Goal: Task Accomplishment & Management: Use online tool/utility

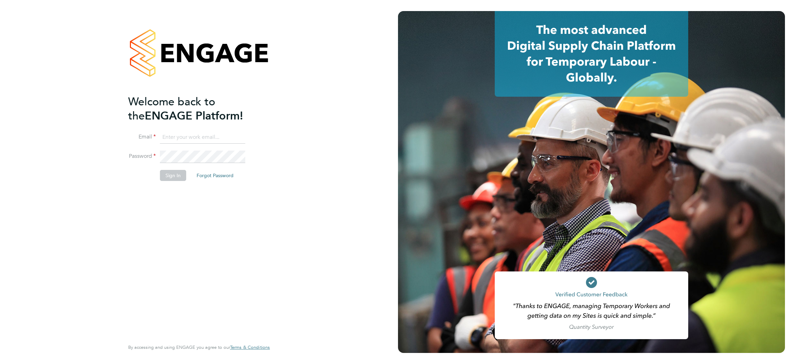
type input "d.murphy@oandb.co.uk"
click at [171, 174] on button "Sign In" at bounding box center [173, 175] width 26 height 11
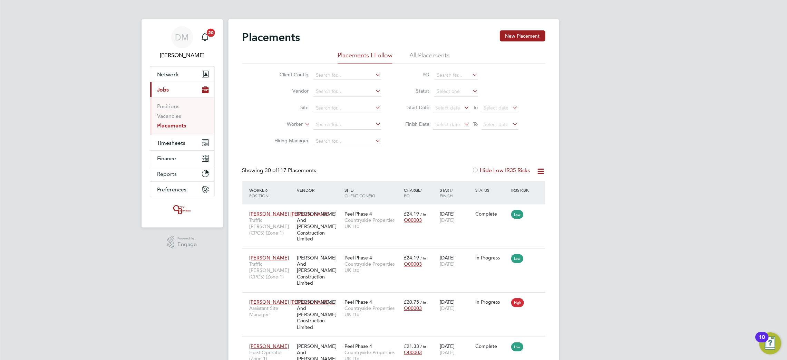
scroll to position [26, 60]
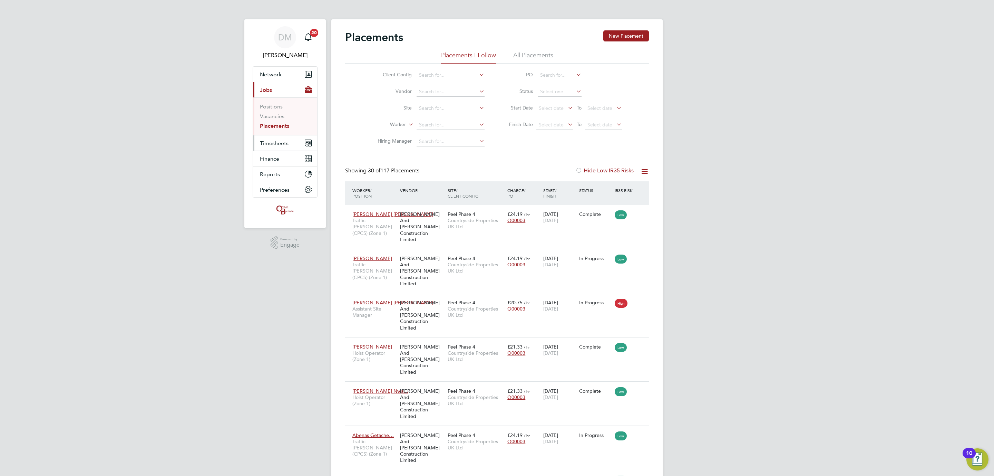
click at [279, 146] on span "Timesheets" at bounding box center [274, 143] width 29 height 7
click at [283, 124] on link "Timesheets" at bounding box center [274, 122] width 29 height 7
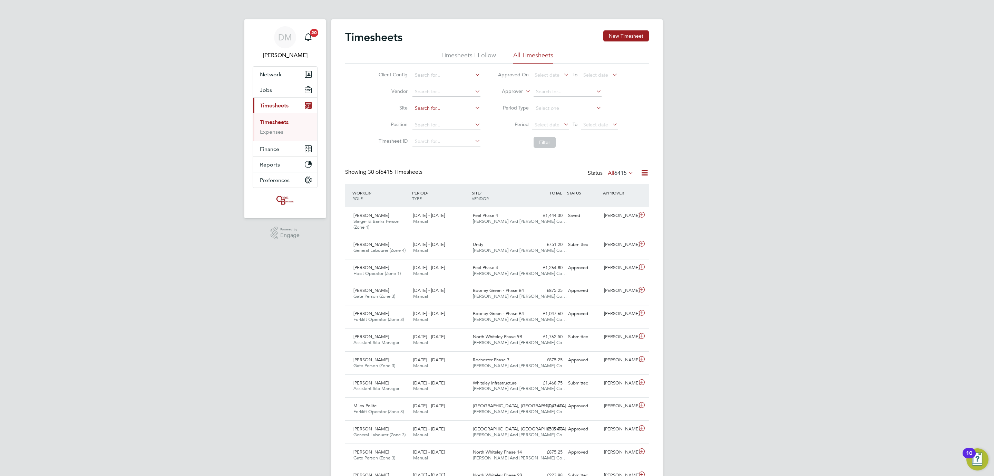
click at [438, 112] on input at bounding box center [447, 109] width 68 height 10
click at [439, 122] on li "Pee l Phase 4" at bounding box center [446, 118] width 69 height 9
type input "Peel Phase 4"
click at [539, 122] on span "Select date" at bounding box center [547, 125] width 25 height 6
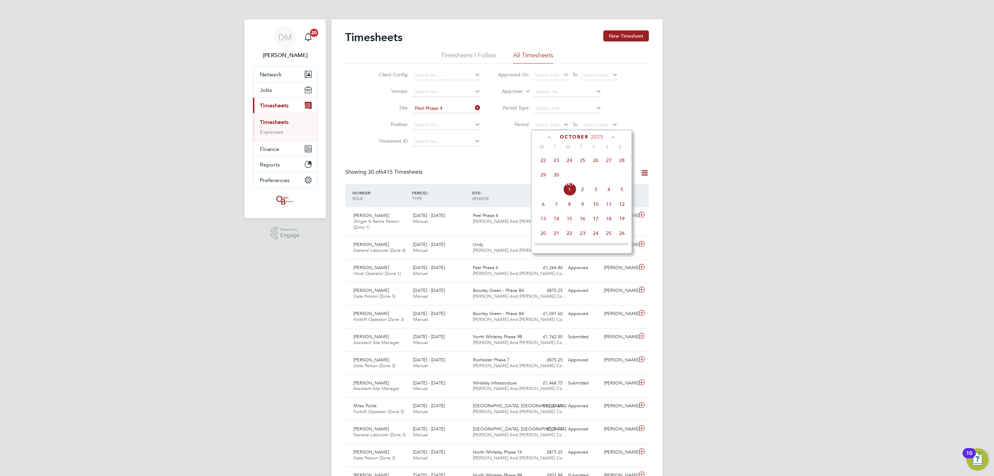
click at [547, 160] on span "22" at bounding box center [543, 160] width 13 height 13
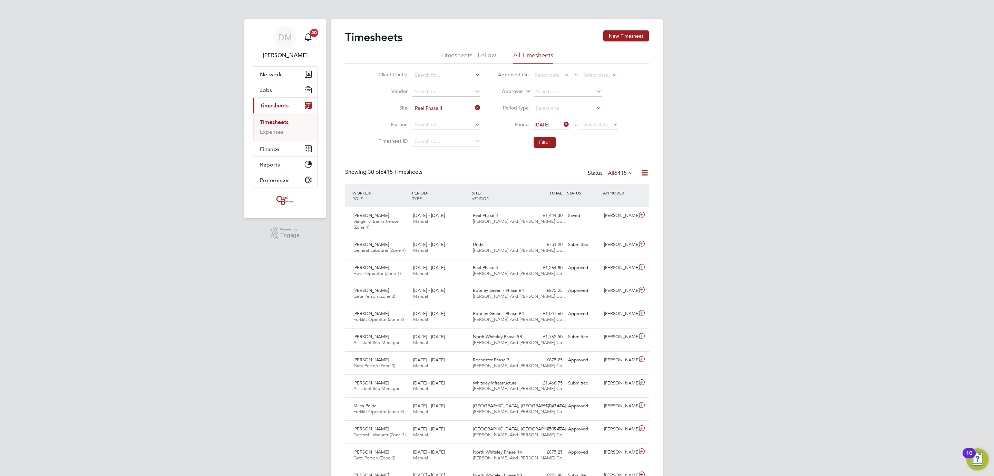
click at [611, 119] on icon at bounding box center [611, 124] width 0 height 10
click at [666, 160] on span "28" at bounding box center [671, 160] width 13 height 13
click at [545, 145] on button "Filter" at bounding box center [545, 142] width 22 height 11
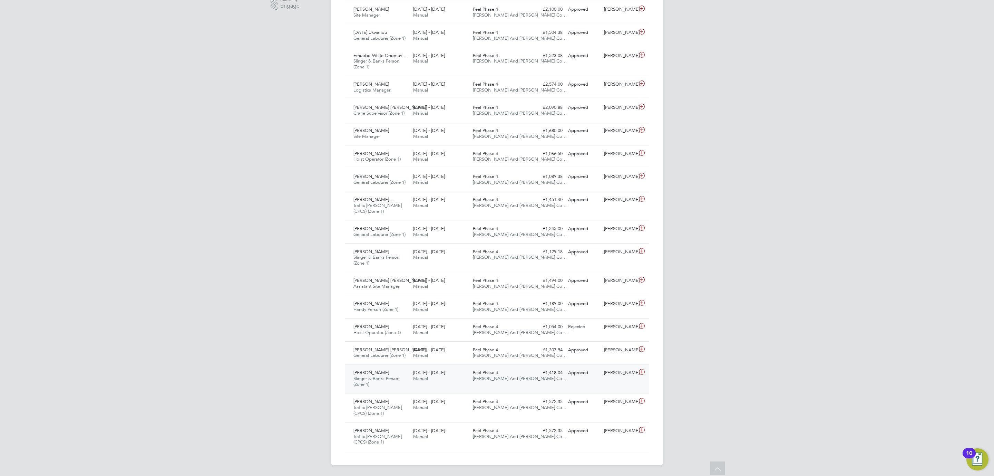
drag, startPoint x: 531, startPoint y: 370, endPoint x: 537, endPoint y: 371, distance: 5.6
click at [531, 364] on div "£1,418.04 Approved" at bounding box center [548, 372] width 36 height 11
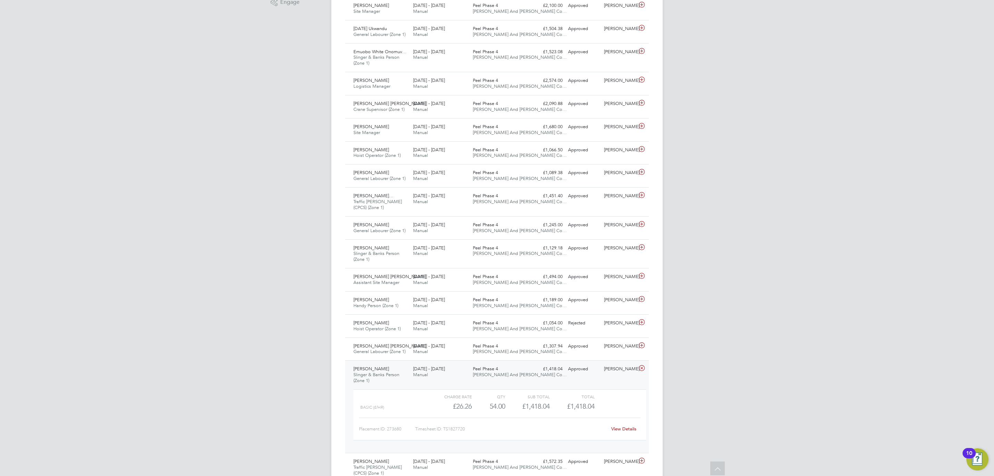
click at [618, 364] on link "View Details" at bounding box center [623, 429] width 25 height 6
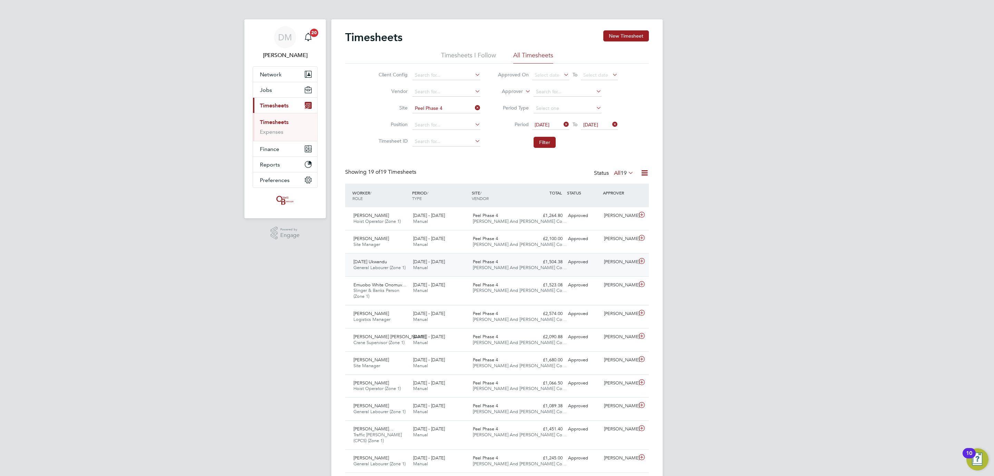
click at [509, 261] on div "Peel Phase 4 [PERSON_NAME] And [PERSON_NAME] Co…" at bounding box center [500, 264] width 60 height 17
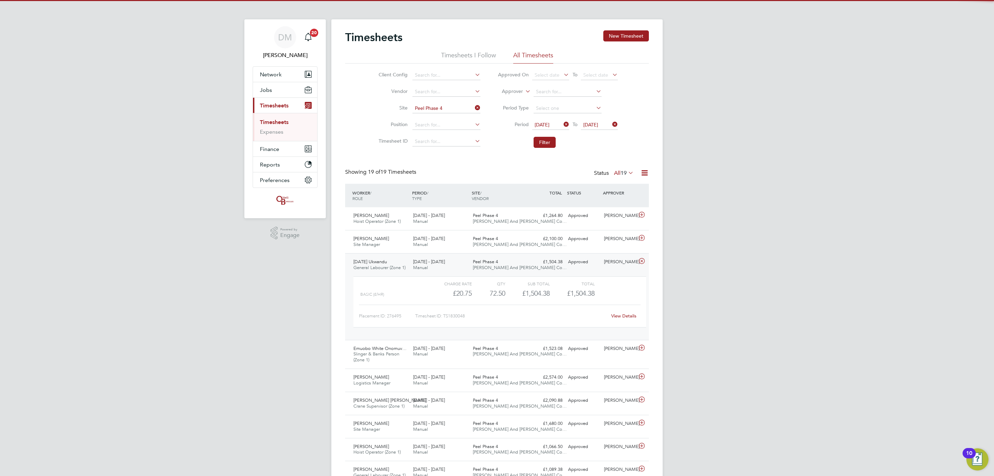
click at [622, 317] on link "View Details" at bounding box center [623, 316] width 25 height 6
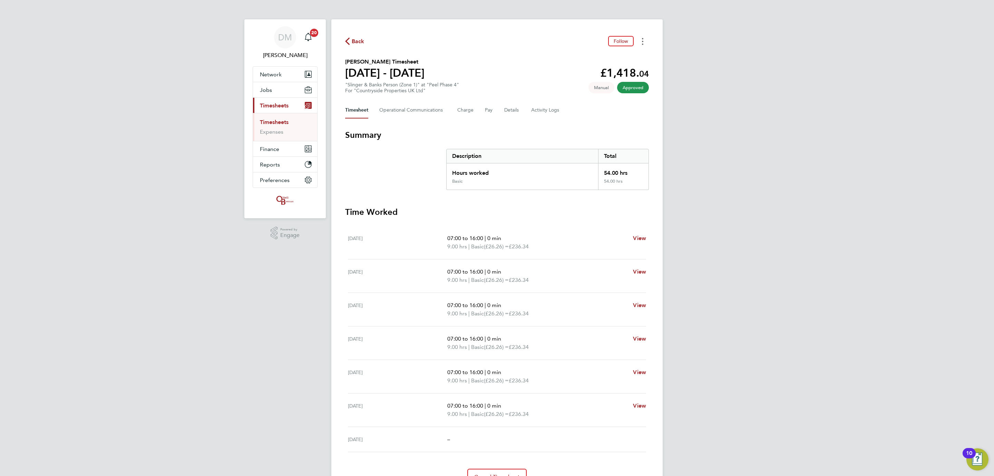
click at [643, 38] on icon "Timesheets Menu" at bounding box center [642, 41] width 1 height 7
click at [602, 55] on link "Download timesheet" at bounding box center [607, 57] width 83 height 14
click at [639, 36] on button "Timesheets Menu" at bounding box center [643, 41] width 12 height 11
click at [608, 58] on link "Download timesheet" at bounding box center [607, 57] width 83 height 14
click at [760, 35] on div "DM Danielle Murphy Notifications 20 Applications: Network Team Members Business…" at bounding box center [497, 256] width 994 height 513
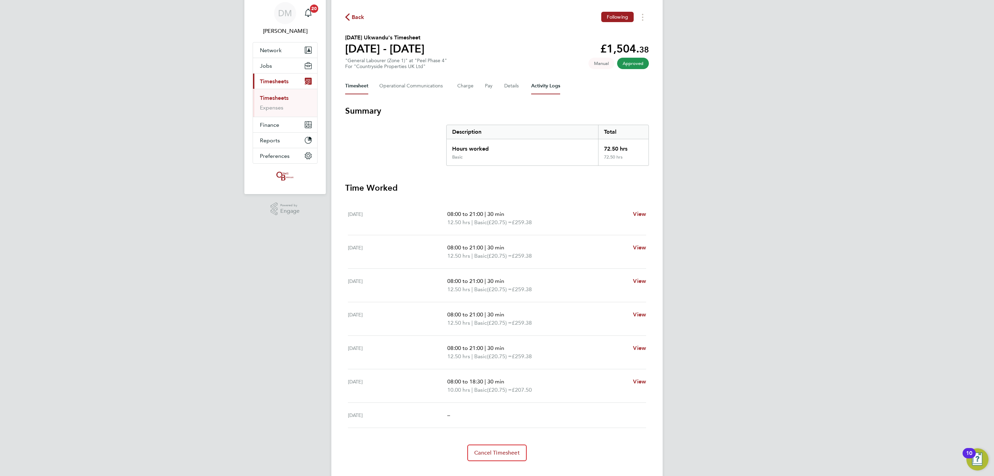
scroll to position [38, 0]
